Goal: Task Accomplishment & Management: Complete application form

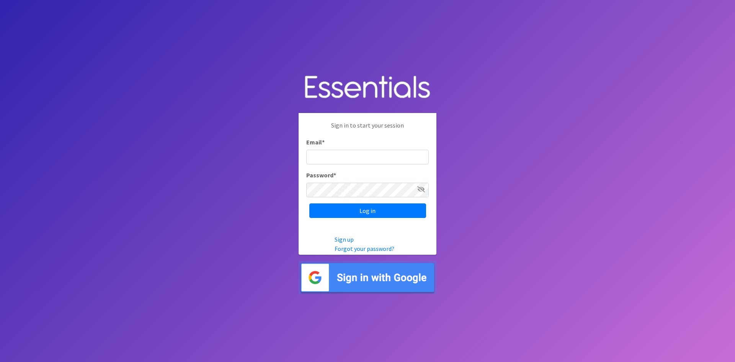
click at [329, 155] on input "Email *" at bounding box center [367, 157] width 122 height 15
type input "[EMAIL_ADDRESS][DOMAIN_NAME]"
click at [309, 203] on input "Log in" at bounding box center [367, 210] width 117 height 15
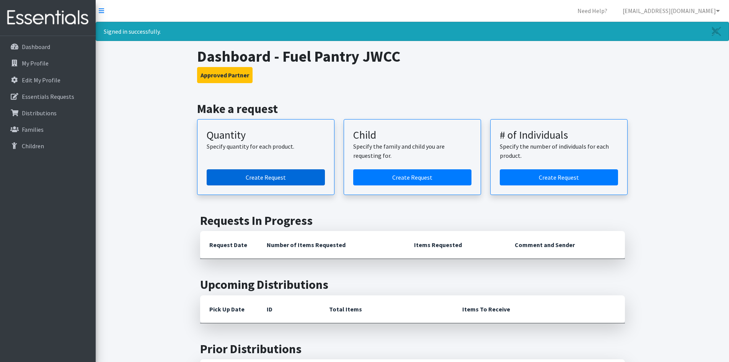
click at [269, 176] on link "Create Request" at bounding box center [266, 177] width 118 height 16
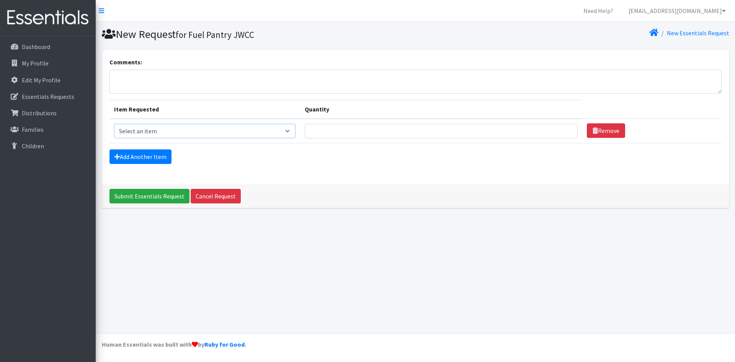
click at [147, 129] on select "Select an item Kids (Newborn) Kids (Size 1) Kids (Size 2) Kids (Size 3) Kids (S…" at bounding box center [205, 131] width 182 height 15
select select "3492"
click at [114, 124] on select "Select an item Kids (Newborn) Kids (Size 1) Kids (Size 2) Kids (Size 3) Kids (S…" at bounding box center [205, 131] width 182 height 15
click at [214, 133] on select "Select an item Kids (Newborn) Kids (Size 1) Kids (Size 2) Kids (Size 3) Kids (S…" at bounding box center [205, 131] width 182 height 15
click at [114, 124] on select "Select an item Kids (Newborn) Kids (Size 1) Kids (Size 2) Kids (Size 3) Kids (S…" at bounding box center [205, 131] width 182 height 15
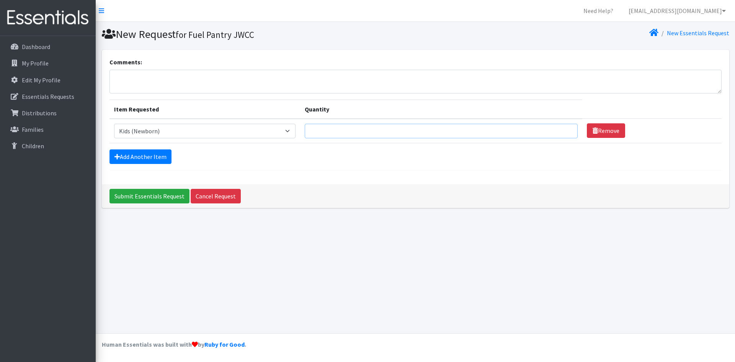
click at [426, 134] on input "Quantity" at bounding box center [441, 131] width 273 height 15
type input "100"
click at [153, 155] on link "Add Another Item" at bounding box center [140, 156] width 62 height 15
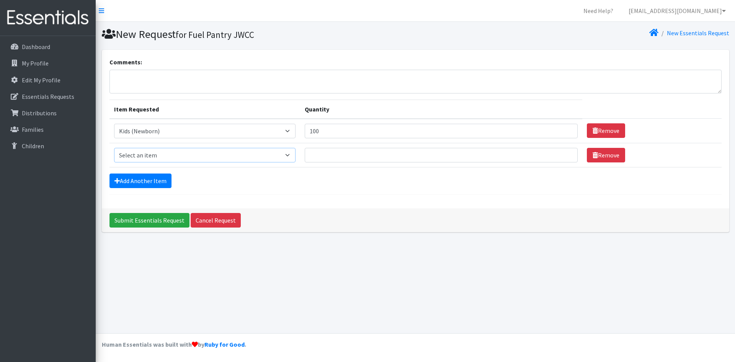
click at [146, 157] on select "Select an item Kids (Newborn) Kids (Size 1) Kids (Size 2) Kids (Size 3) Kids (S…" at bounding box center [205, 155] width 182 height 15
select select "3493"
click at [114, 148] on select "Select an item Kids (Newborn) Kids (Size 1) Kids (Size 2) Kids (Size 3) Kids (S…" at bounding box center [205, 155] width 182 height 15
click at [387, 156] on input "Quantity" at bounding box center [441, 155] width 273 height 15
click at [130, 180] on link "Add Another Item" at bounding box center [140, 180] width 62 height 15
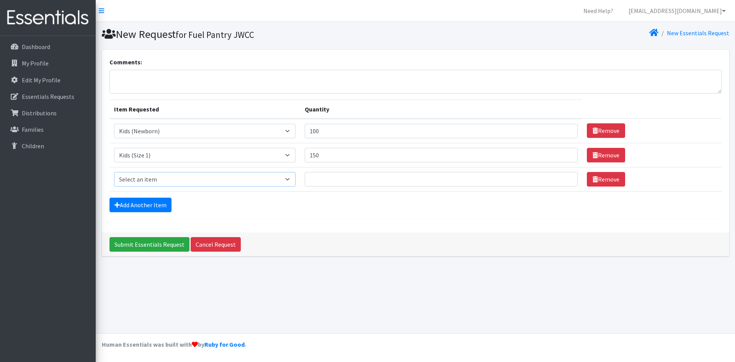
click at [161, 182] on select "Select an item Kids (Newborn) Kids (Size 1) Kids (Size 2) Kids (Size 3) Kids (S…" at bounding box center [205, 179] width 182 height 15
click at [333, 155] on input "150" at bounding box center [441, 155] width 273 height 15
type input "1"
type input "200"
click at [226, 178] on select "Select an item Kids (Newborn) Kids (Size 1) Kids (Size 2) Kids (Size 3) Kids (S…" at bounding box center [205, 179] width 182 height 15
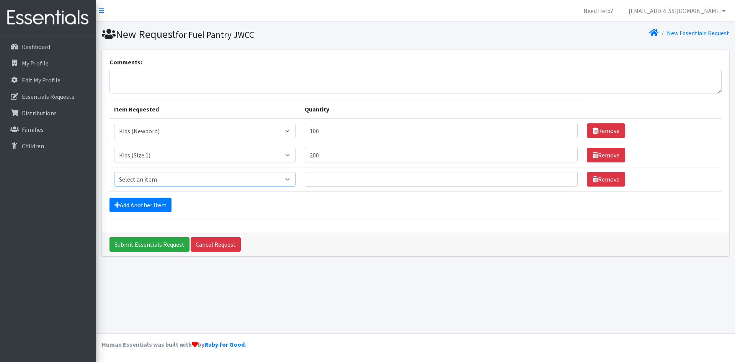
select select "3487"
click at [114, 172] on select "Select an item Kids (Newborn) Kids (Size 1) Kids (Size 2) Kids (Size 3) Kids (S…" at bounding box center [205, 179] width 182 height 15
click at [138, 210] on link "Add Another Item" at bounding box center [140, 205] width 62 height 15
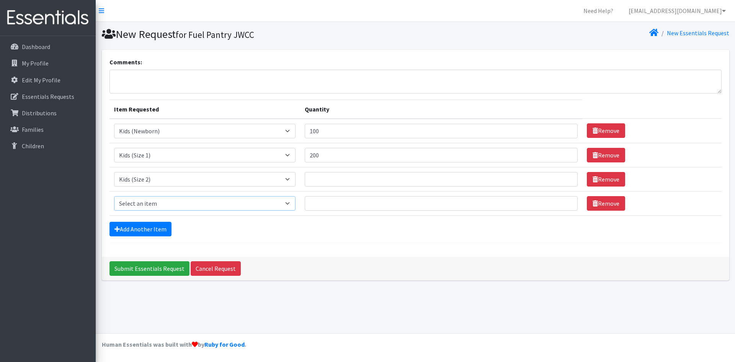
click at [149, 207] on select "Select an item Kids (Newborn) Kids (Size 1) Kids (Size 2) Kids (Size 3) Kids (S…" at bounding box center [205, 203] width 182 height 15
select select "3483"
click at [114, 196] on select "Select an item Kids (Newborn) Kids (Size 1) Kids (Size 2) Kids (Size 3) Kids (S…" at bounding box center [205, 203] width 182 height 15
click at [132, 233] on link "Add Another Item" at bounding box center [140, 229] width 62 height 15
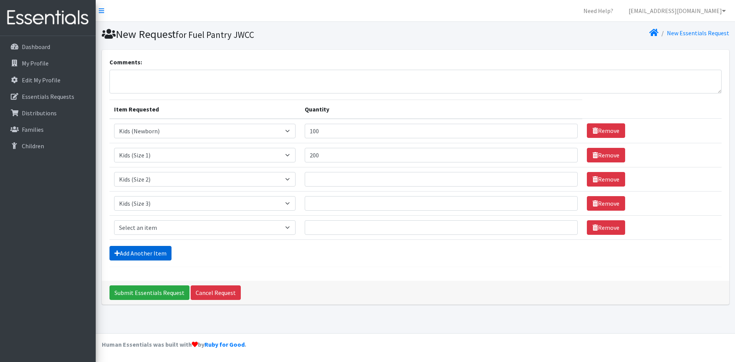
click at [134, 253] on link "Add Another Item" at bounding box center [140, 253] width 62 height 15
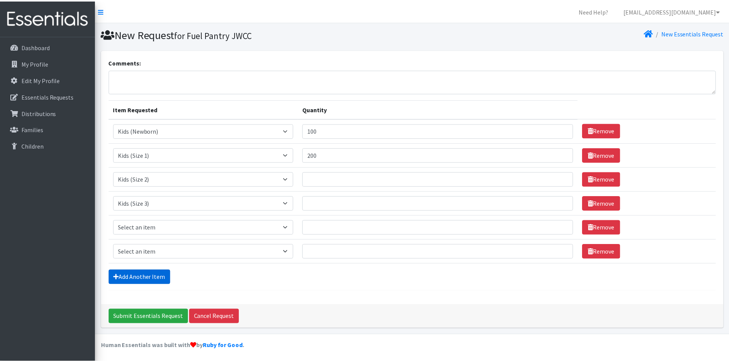
scroll to position [2, 0]
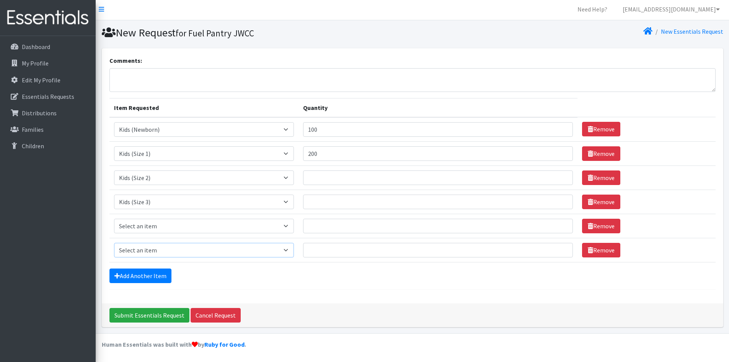
drag, startPoint x: 140, startPoint y: 251, endPoint x: 140, endPoint y: 245, distance: 6.1
click at [140, 251] on select "Select an item Kids (Newborn) Kids (Size 1) Kids (Size 2) Kids (Size 3) Kids (S…" at bounding box center [204, 250] width 180 height 15
click at [236, 269] on div "Add Another Item" at bounding box center [412, 275] width 606 height 15
click at [144, 225] on select "Select an item Kids (Newborn) Kids (Size 1) Kids (Size 2) Kids (Size 3) Kids (S…" at bounding box center [204, 226] width 180 height 15
select select "3484"
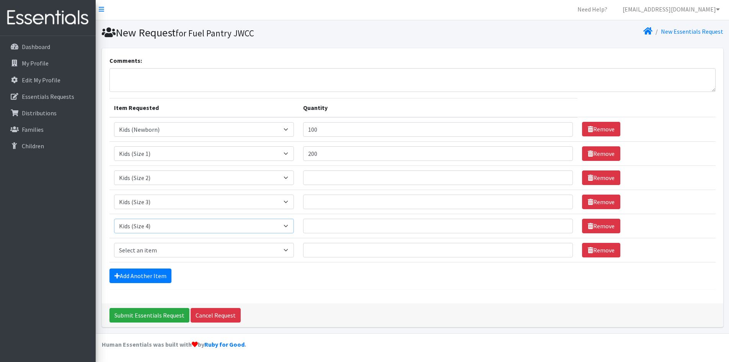
click at [114, 219] on select "Select an item Kids (Newborn) Kids (Size 1) Kids (Size 2) Kids (Size 3) Kids (S…" at bounding box center [204, 226] width 180 height 15
click at [140, 251] on select "Select an item Kids (Newborn) Kids (Size 1) Kids (Size 2) Kids (Size 3) Kids (S…" at bounding box center [204, 250] width 180 height 15
select select "3476"
click at [114, 243] on select "Select an item Kids (Newborn) Kids (Size 1) Kids (Size 2) Kids (Size 3) Kids (S…" at bounding box center [204, 250] width 180 height 15
click at [136, 273] on link "Add Another Item" at bounding box center [140, 275] width 62 height 15
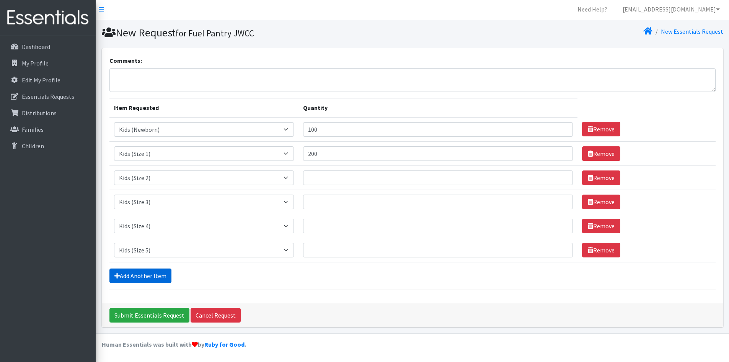
scroll to position [26, 0]
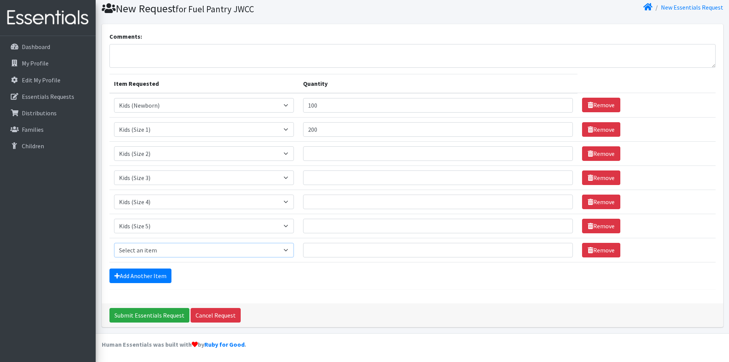
click at [139, 249] on select "Select an item Kids (Newborn) Kids (Size 1) Kids (Size 2) Kids (Size 3) Kids (S…" at bounding box center [204, 250] width 180 height 15
select select "3486"
click at [114, 243] on select "Select an item Kids (Newborn) Kids (Size 1) Kids (Size 2) Kids (Size 3) Kids (S…" at bounding box center [204, 250] width 180 height 15
click at [335, 107] on input "100" at bounding box center [438, 105] width 270 height 15
click at [325, 157] on input "Quantity" at bounding box center [438, 153] width 270 height 15
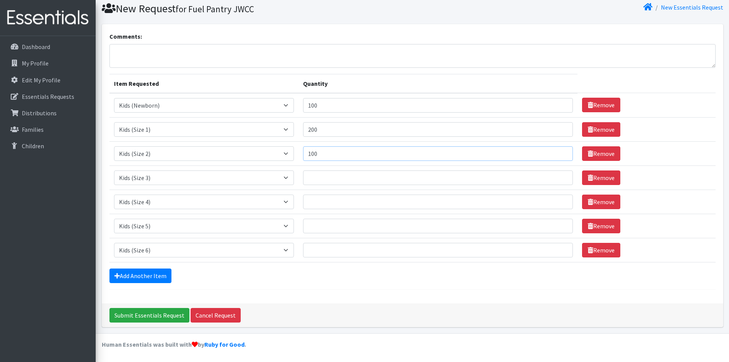
type input "100"
click at [371, 180] on input "Quantity" at bounding box center [438, 177] width 270 height 15
type input "300"
click at [348, 200] on input "Quantity" at bounding box center [438, 201] width 270 height 15
type input "200"
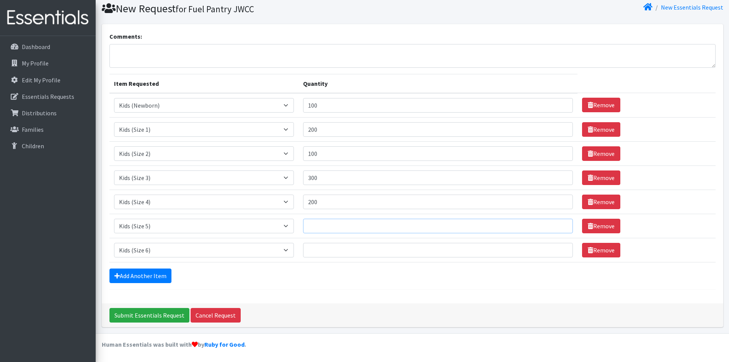
click at [331, 227] on input "Quantity" at bounding box center [438, 226] width 270 height 15
type input "100"
click at [333, 254] on input "Quantity" at bounding box center [438, 250] width 270 height 15
type input "100"
click at [160, 313] on input "Submit Essentials Request" at bounding box center [149, 315] width 80 height 15
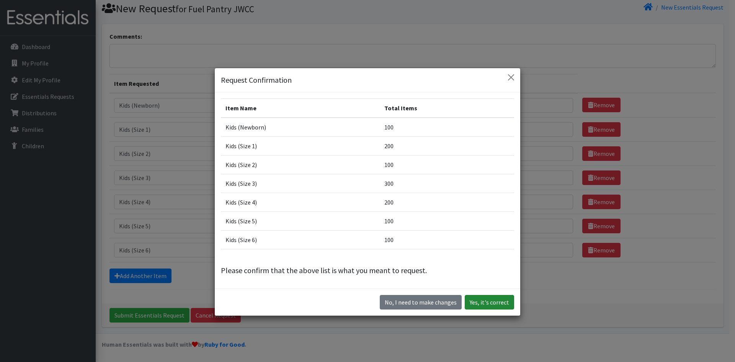
click at [486, 300] on button "Yes, it's correct" at bounding box center [489, 302] width 49 height 15
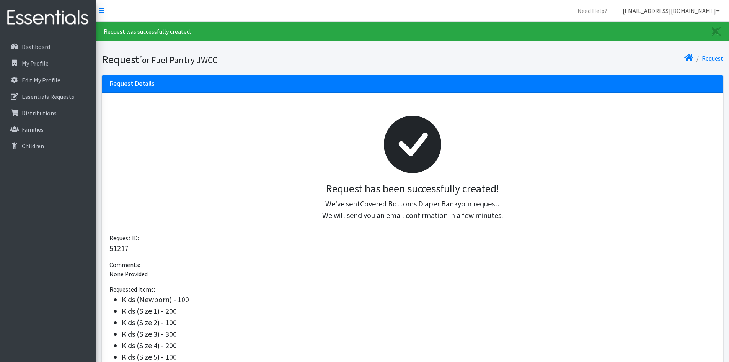
click at [716, 11] on link "[EMAIL_ADDRESS][DOMAIN_NAME]" at bounding box center [671, 10] width 109 height 15
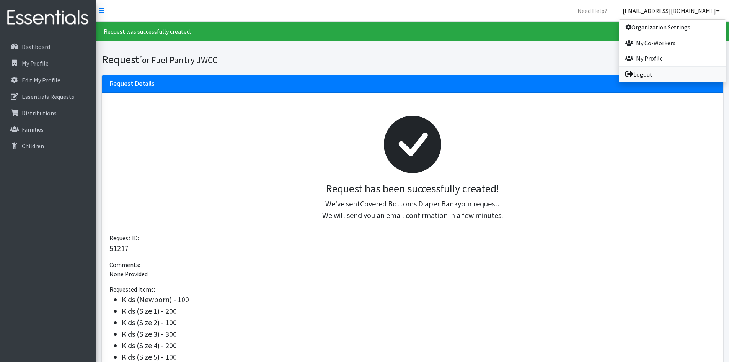
click at [642, 73] on link "Logout" at bounding box center [672, 74] width 106 height 15
